Goal: Transaction & Acquisition: Purchase product/service

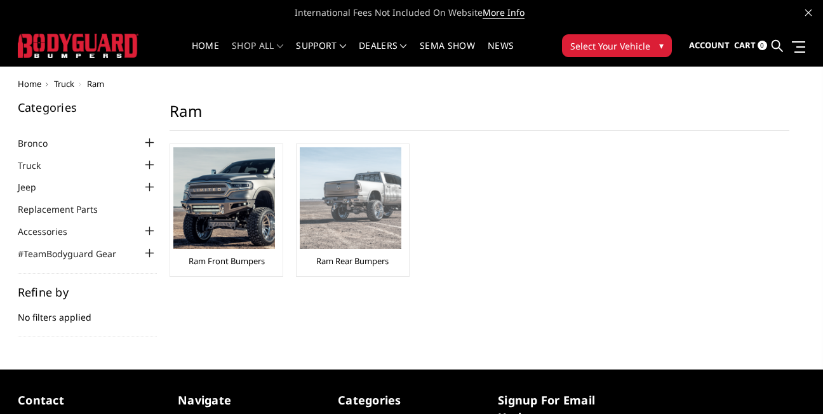
click at [328, 231] on img at bounding box center [351, 198] width 102 height 102
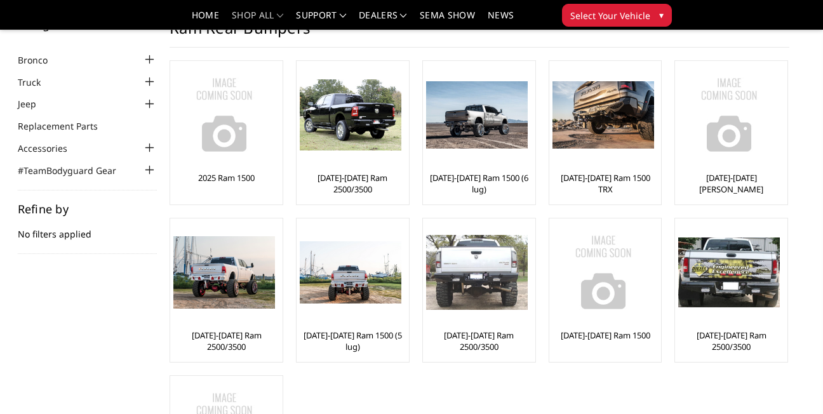
scroll to position [64, 0]
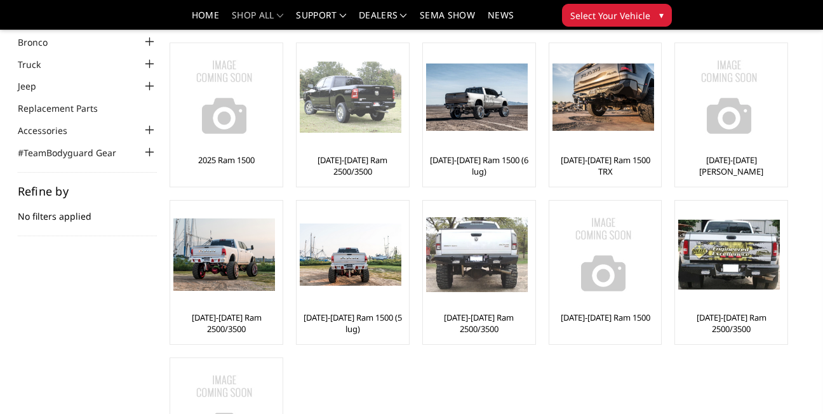
click at [380, 121] on img at bounding box center [351, 97] width 102 height 71
